Goal: Information Seeking & Learning: Learn about a topic

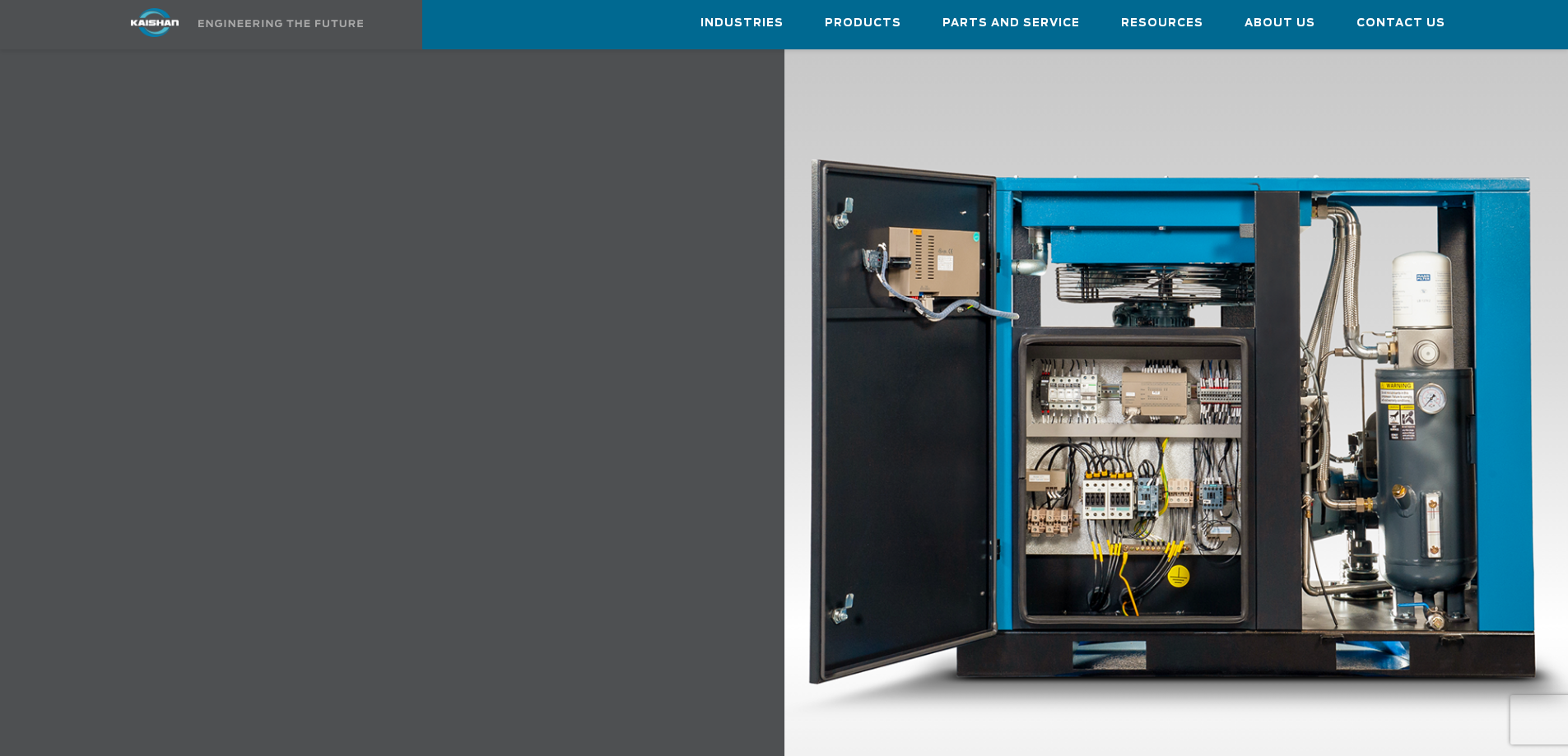
scroll to position [1864, 0]
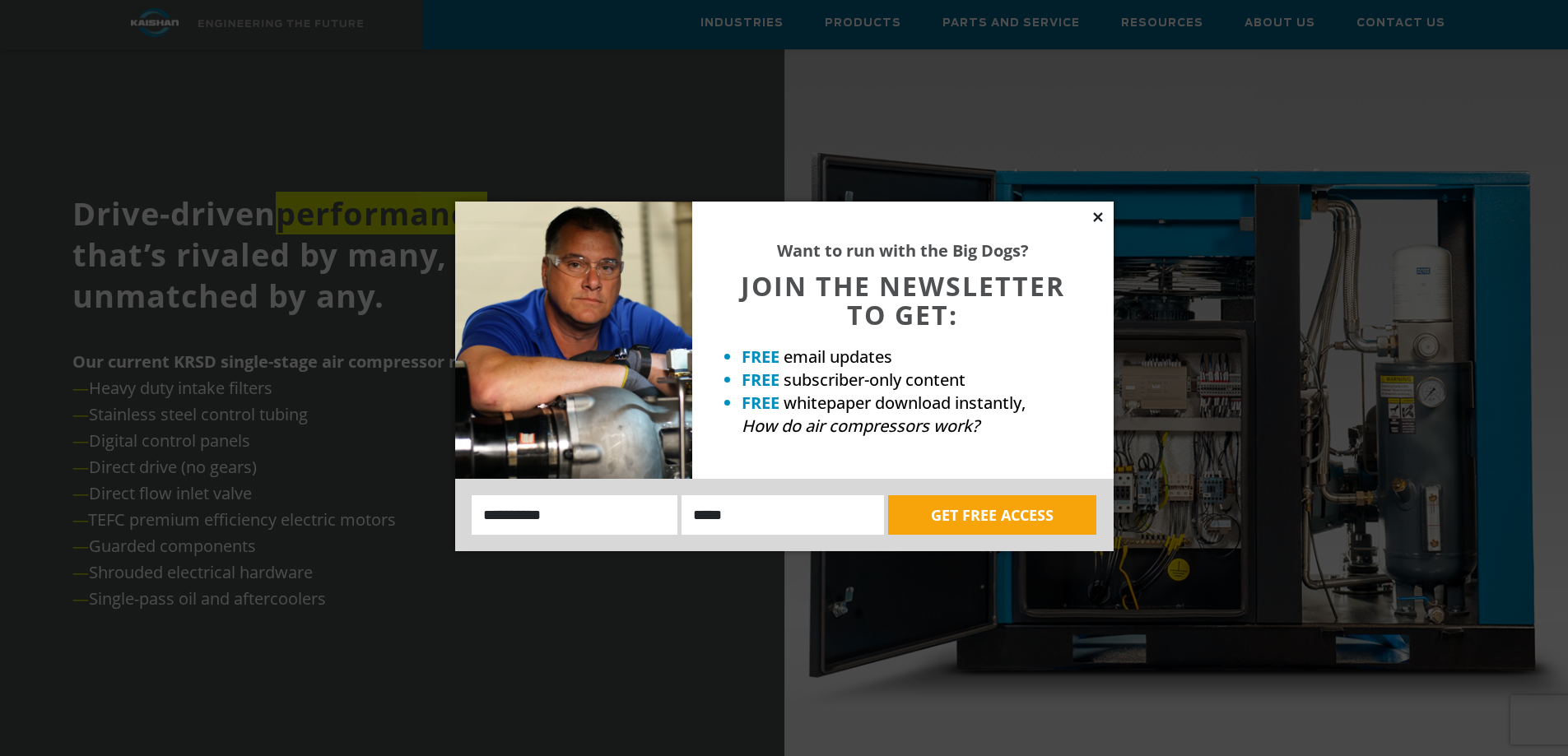
click at [1100, 214] on icon at bounding box center [1098, 217] width 9 height 9
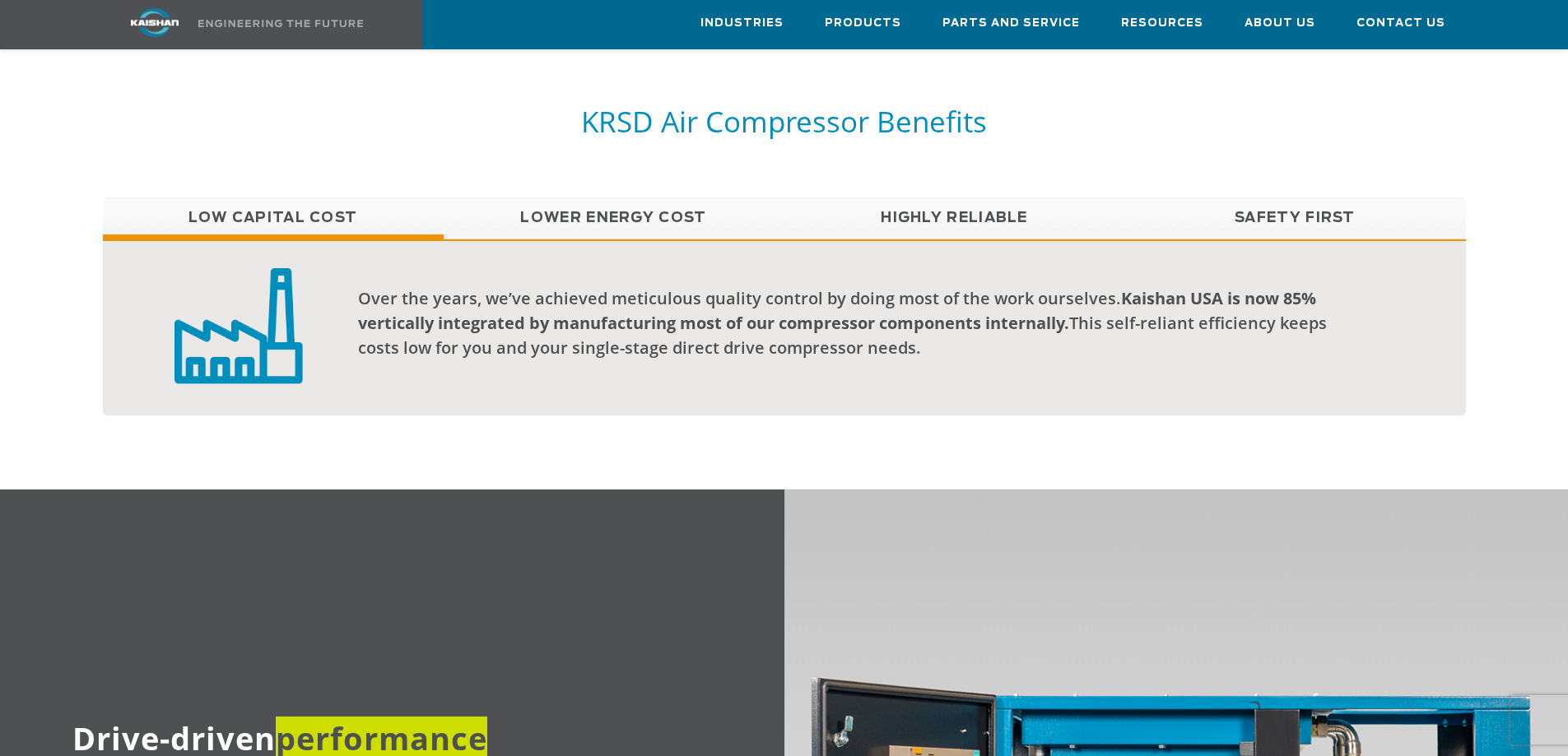
scroll to position [1332, 0]
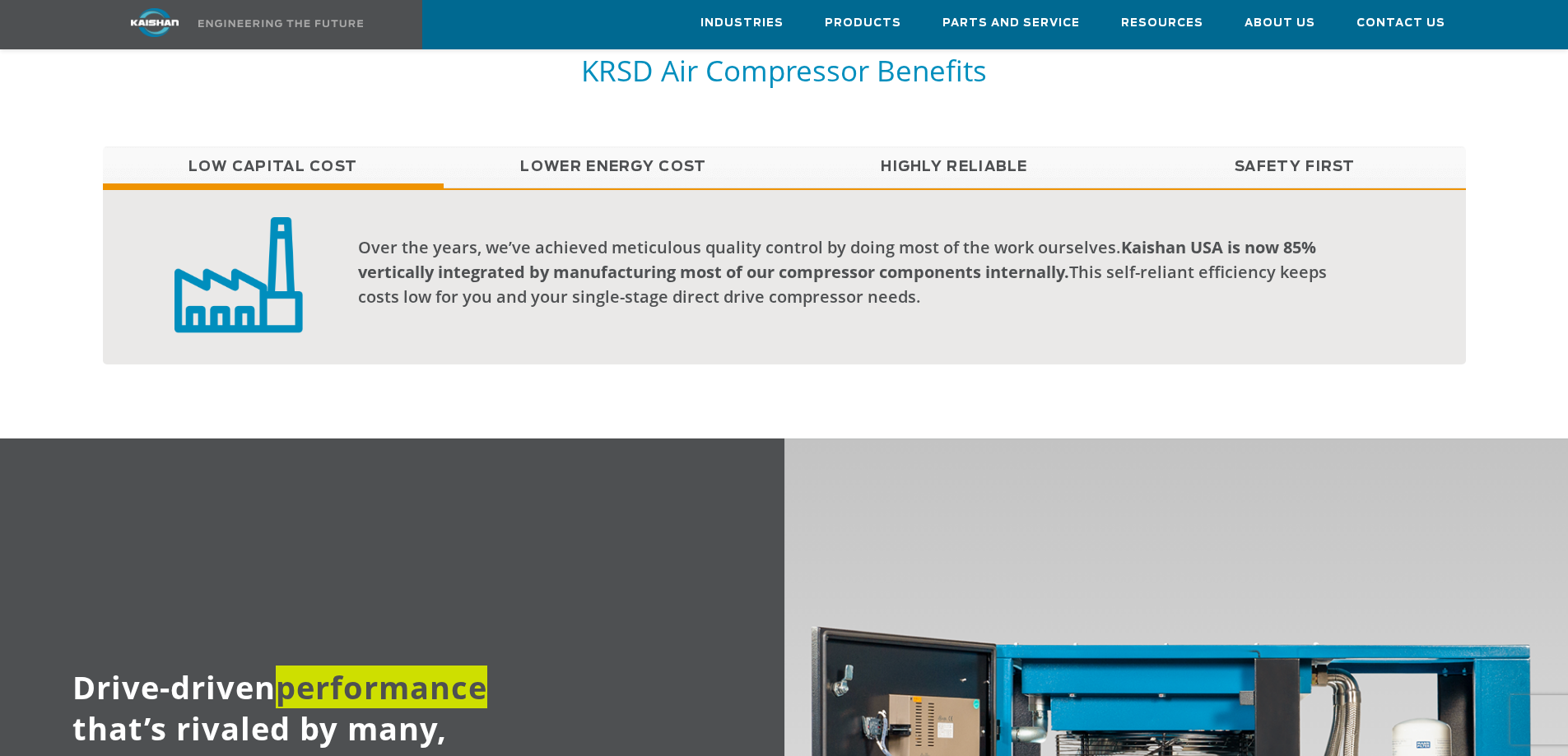
scroll to position [1370, 0]
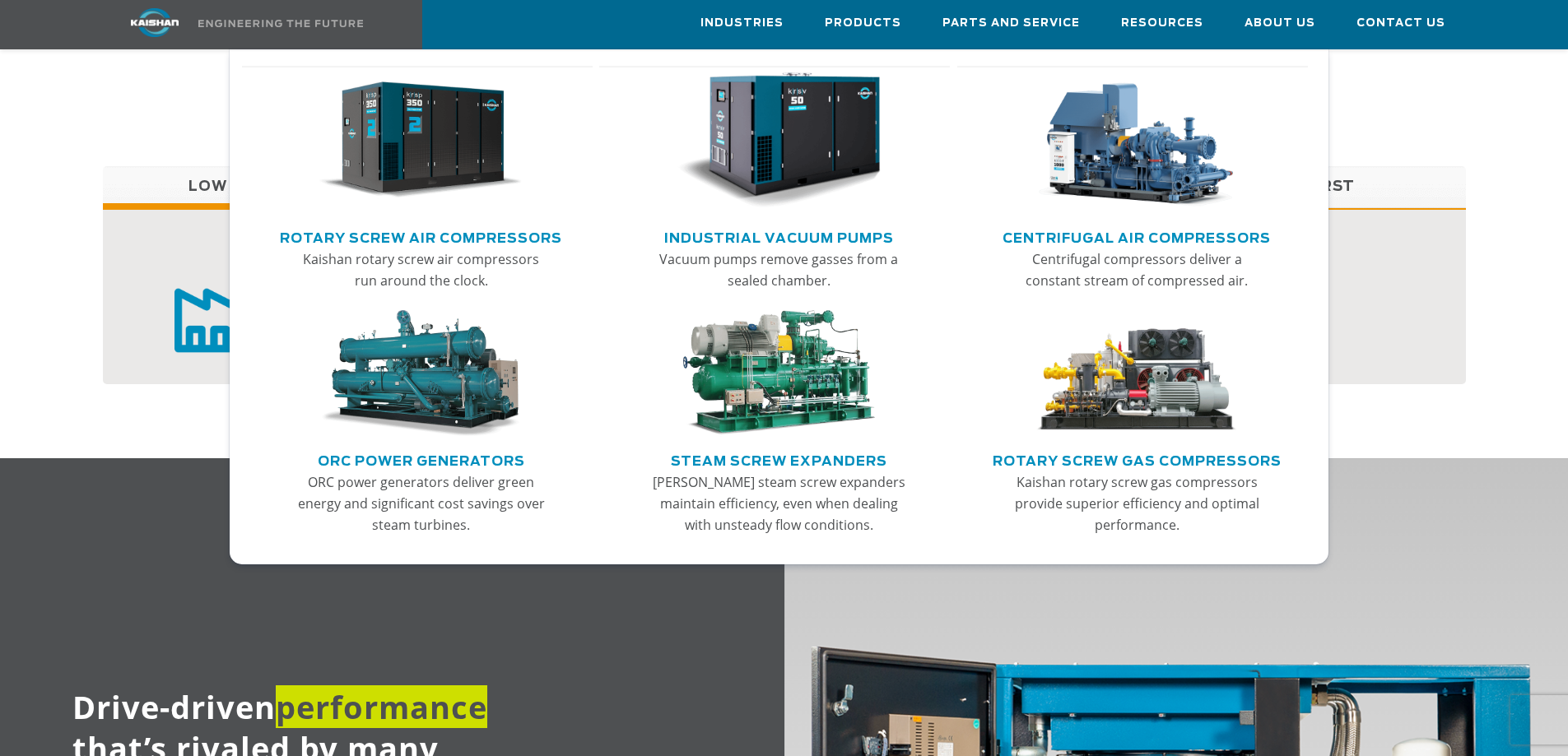
click at [420, 144] on img "Main menu" at bounding box center [420, 141] width 203 height 136
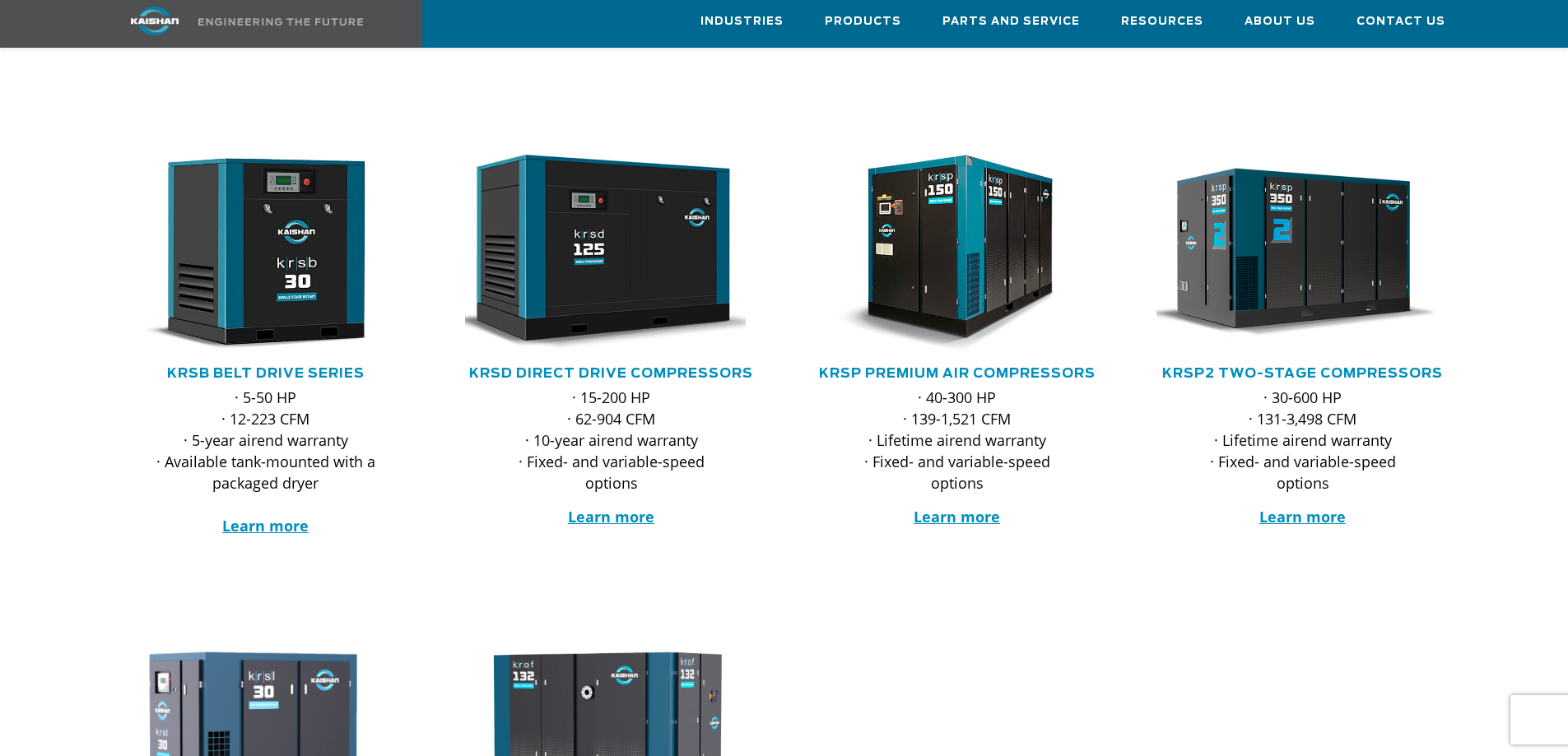
scroll to position [247, 0]
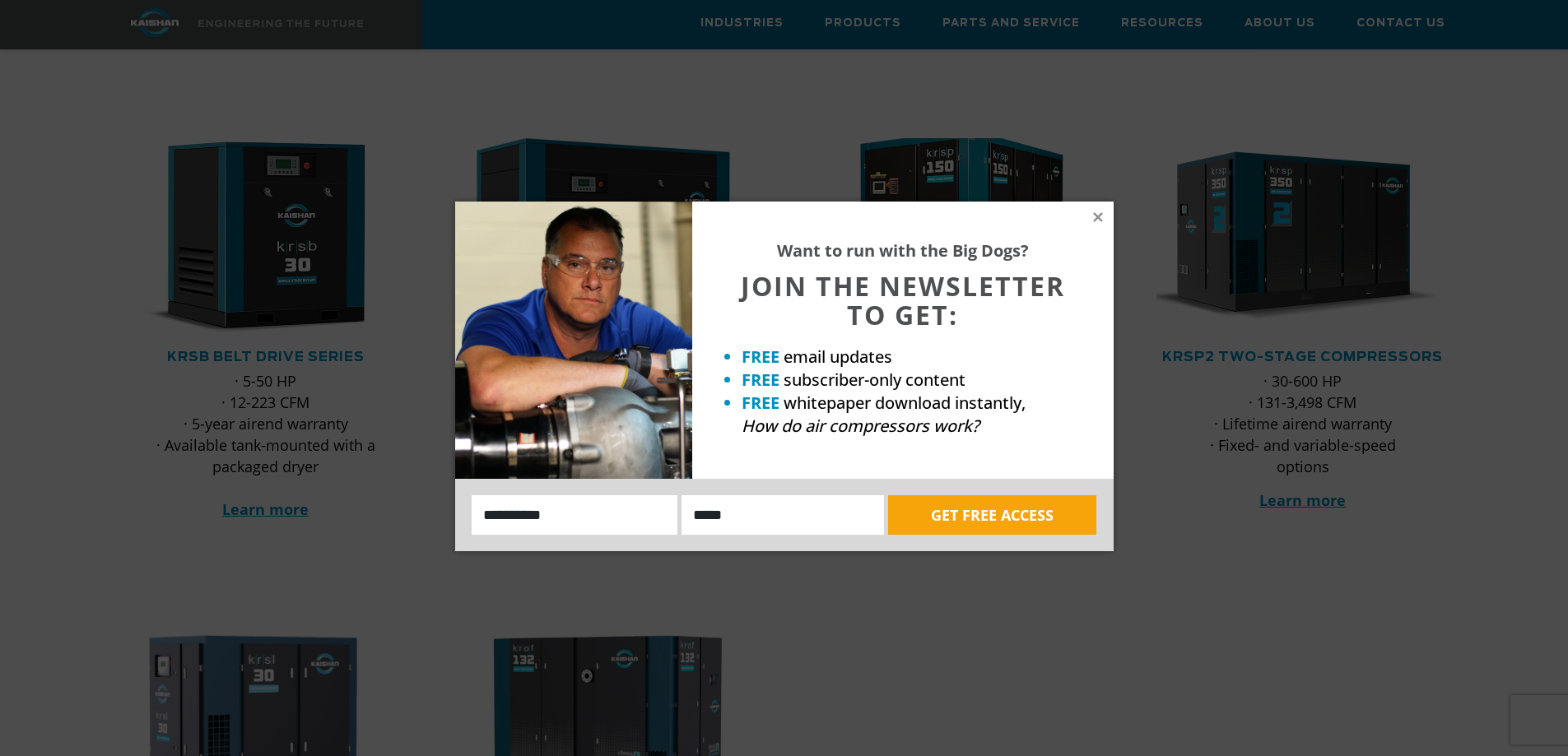
click at [966, 189] on div "Want to run with the Big Dogs? JOIN THE NEWSLETTER TO GET: FREE email updates F…" at bounding box center [784, 378] width 1568 height 756
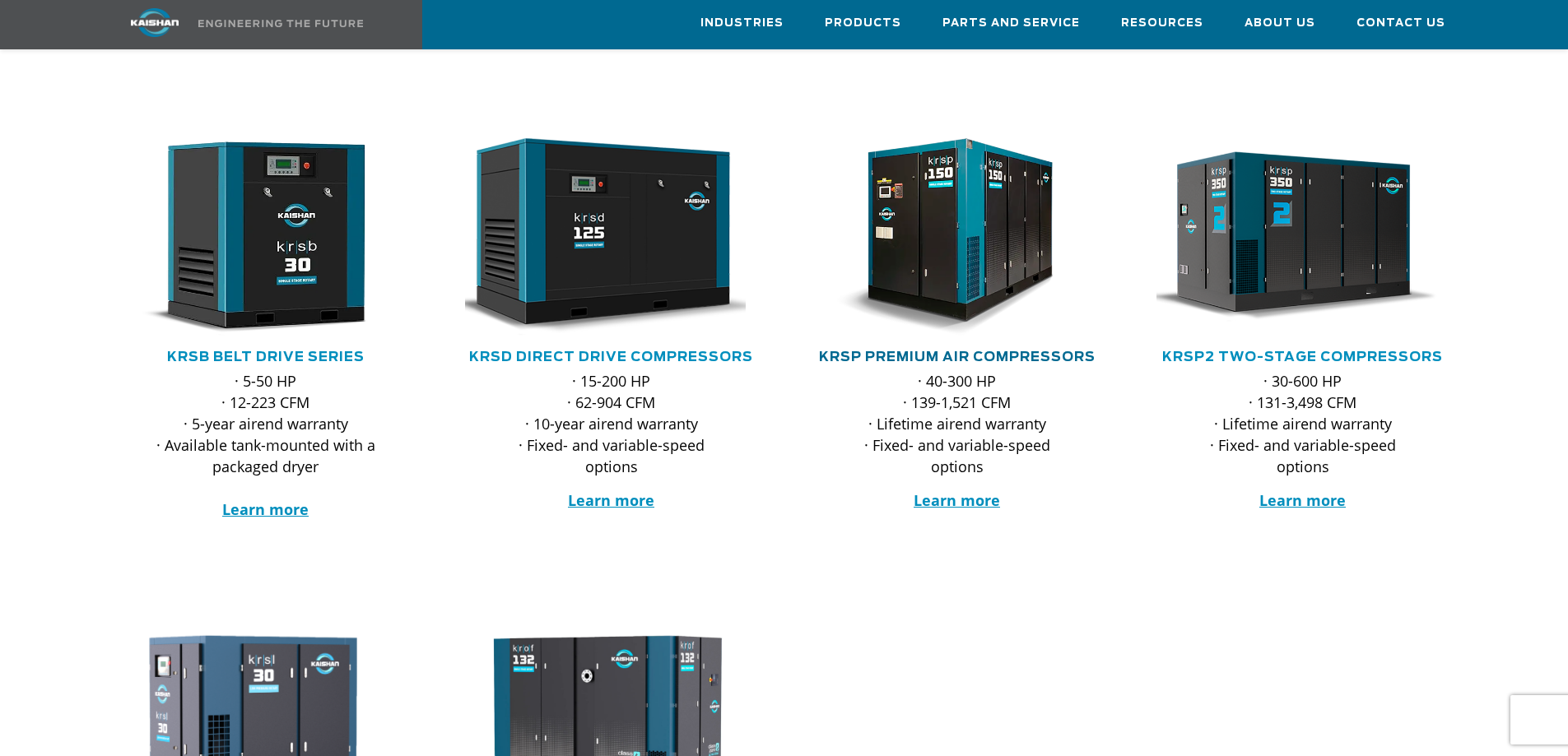
click at [954, 350] on link "KRSP Premium Air Compressors" at bounding box center [957, 357] width 277 height 13
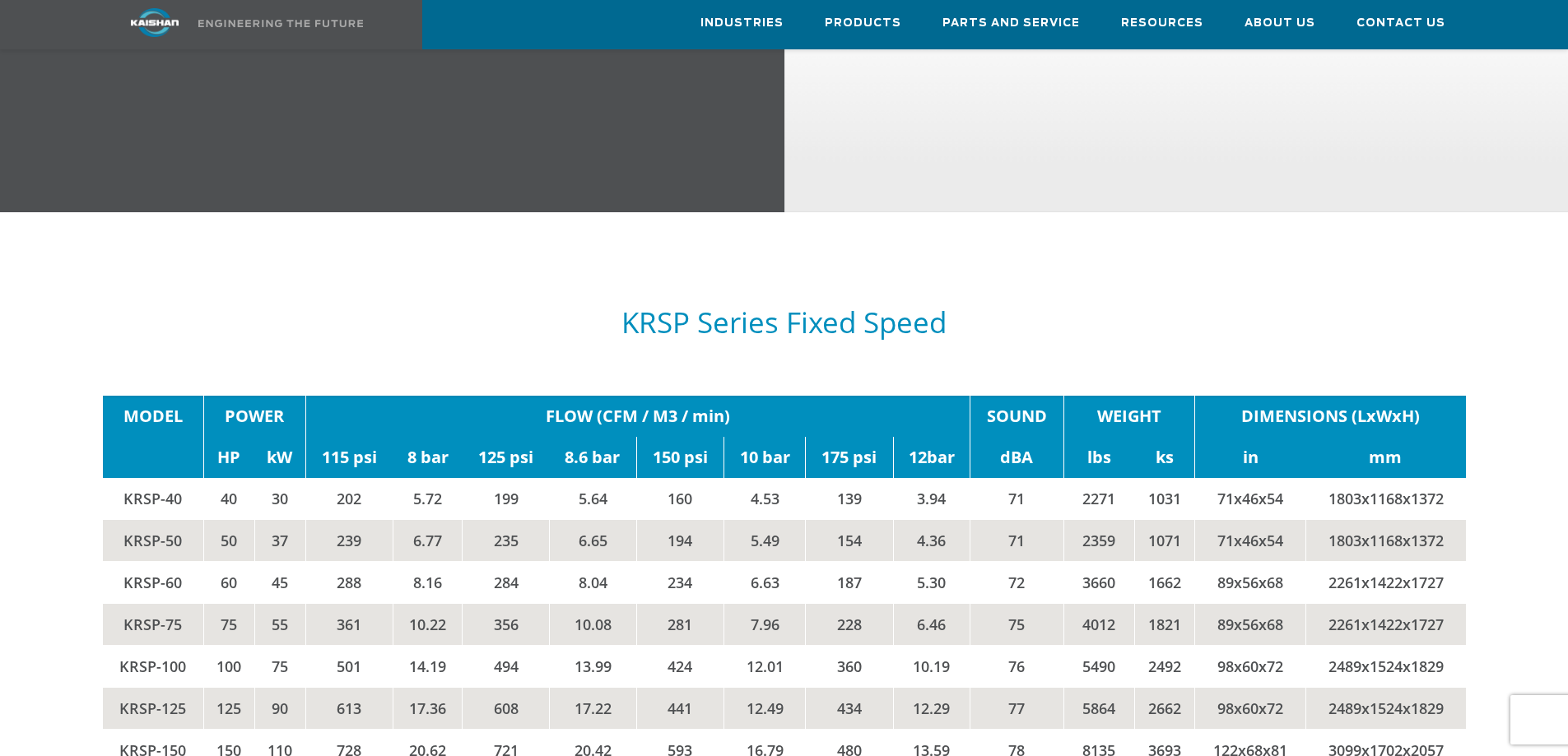
scroll to position [2657, 0]
